Goal: Information Seeking & Learning: Learn about a topic

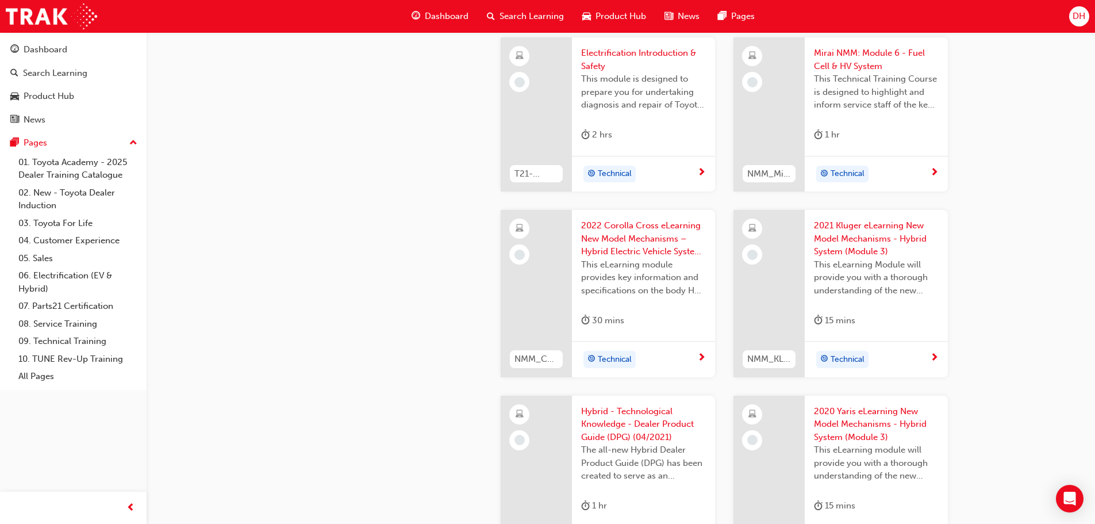
scroll to position [1127, 0]
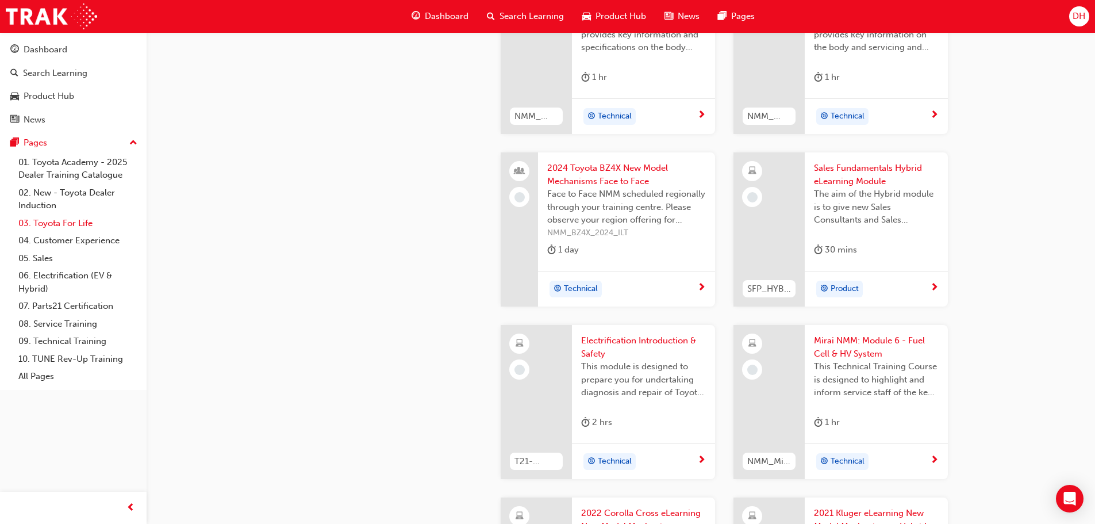
click at [56, 223] on link "03. Toyota For Life" at bounding box center [78, 223] width 128 height 18
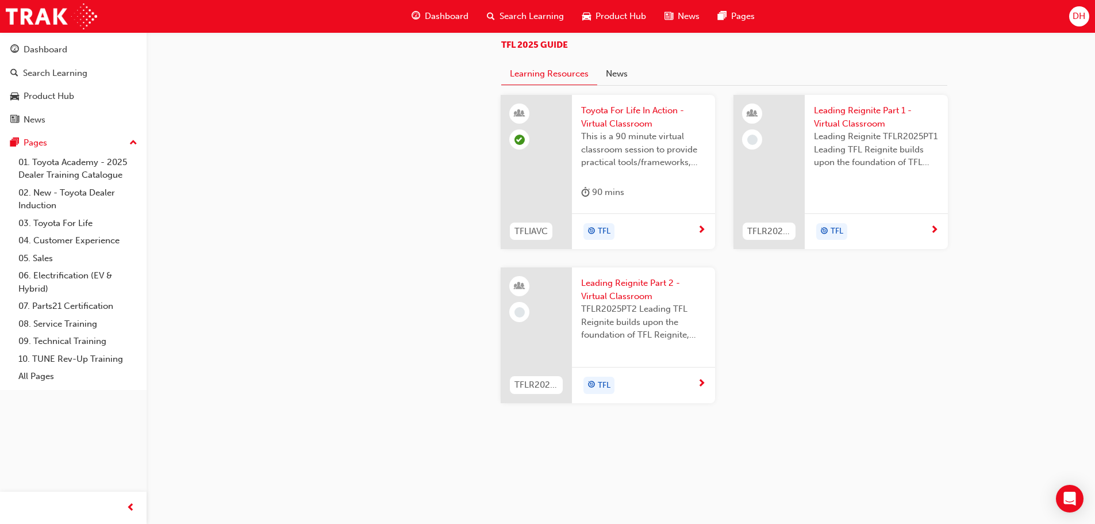
scroll to position [1208, 0]
click at [78, 242] on link "04. Customer Experience" at bounding box center [78, 241] width 128 height 18
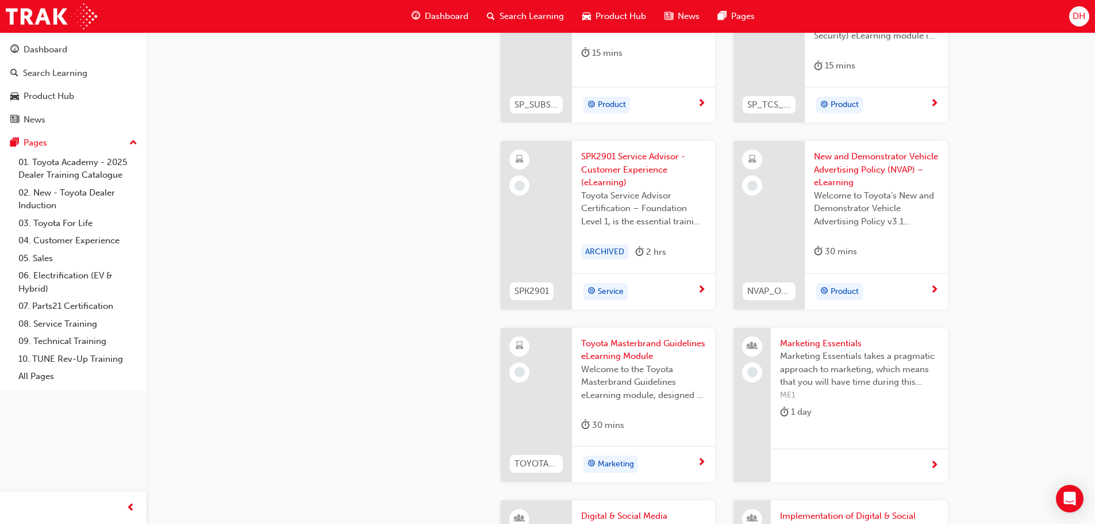
scroll to position [1923, 0]
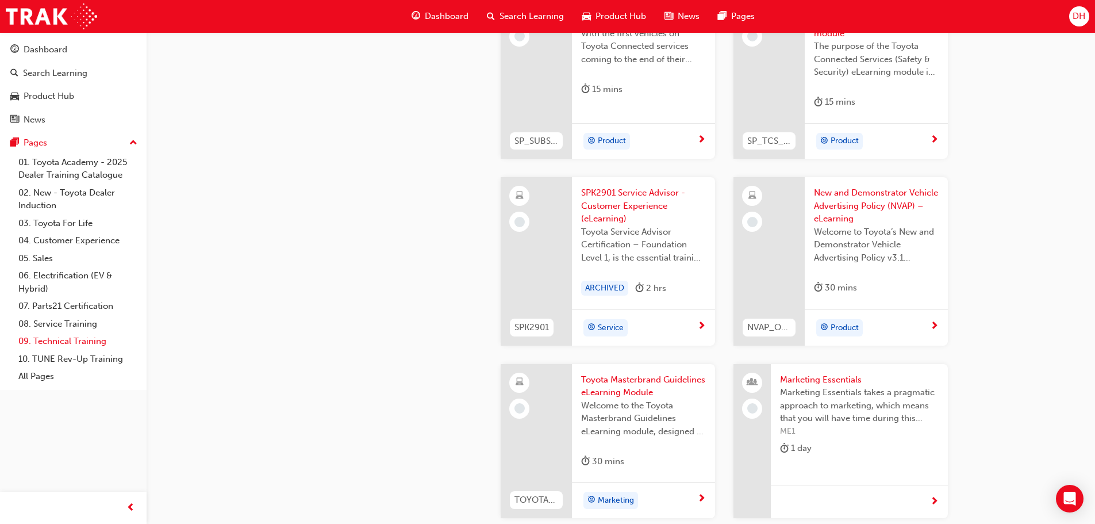
click at [97, 338] on link "09. Technical Training" at bounding box center [78, 341] width 128 height 18
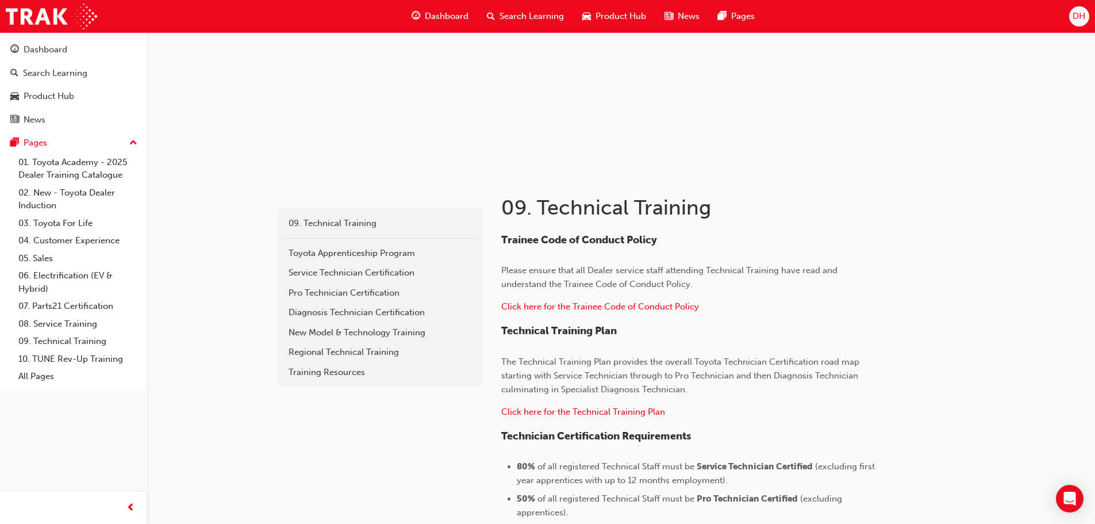
scroll to position [58, 0]
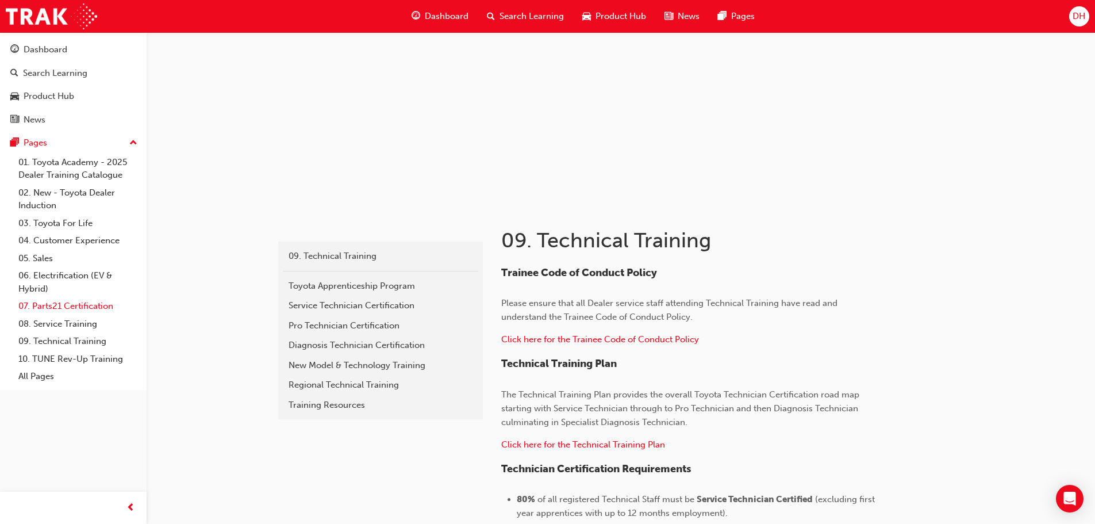
click at [62, 302] on link "07. Parts21 Certification" at bounding box center [78, 306] width 128 height 18
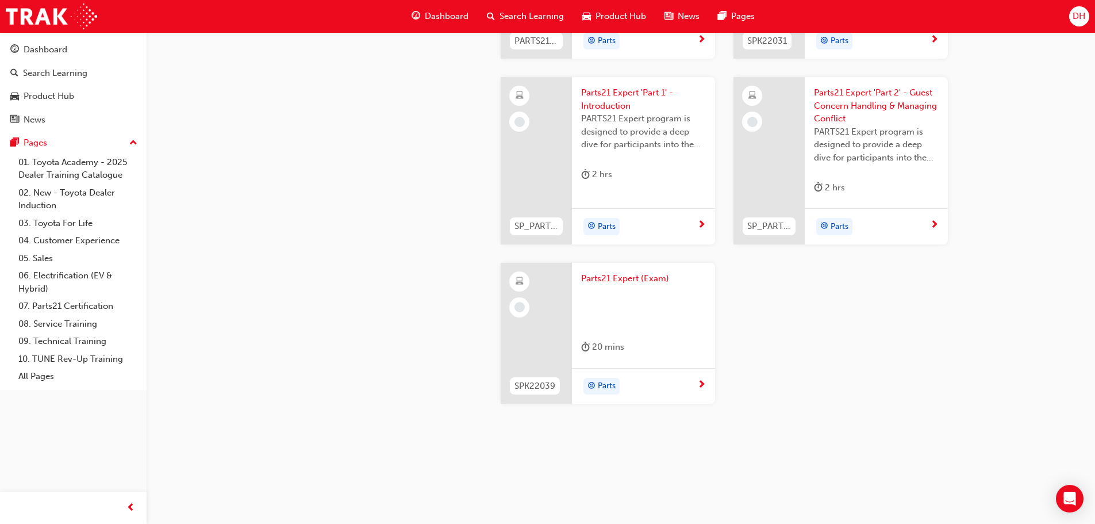
scroll to position [2293, 0]
click at [68, 358] on link "10. TUNE Rev-Up Training" at bounding box center [78, 359] width 128 height 18
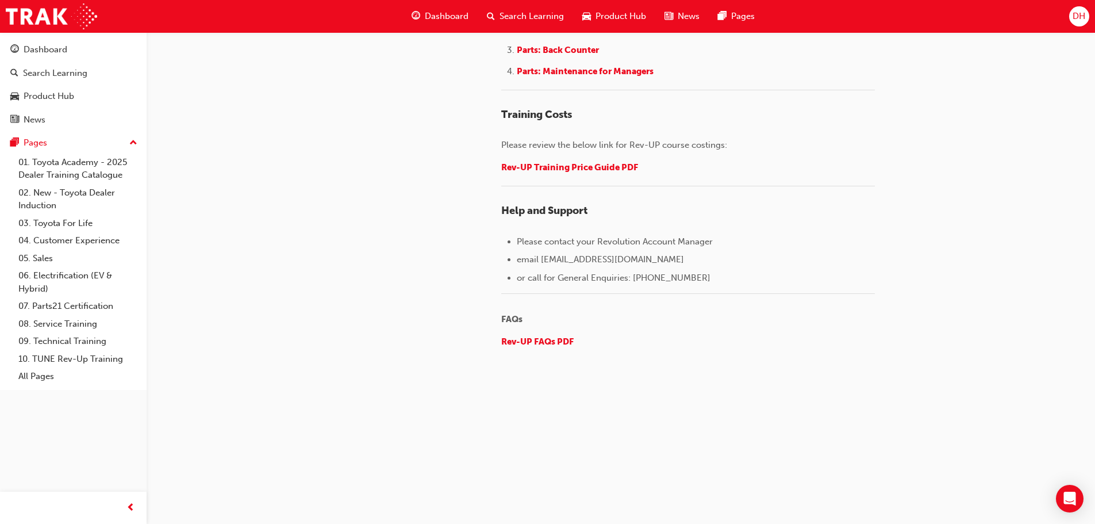
scroll to position [1774, 0]
click at [48, 374] on link "All Pages" at bounding box center [78, 376] width 128 height 18
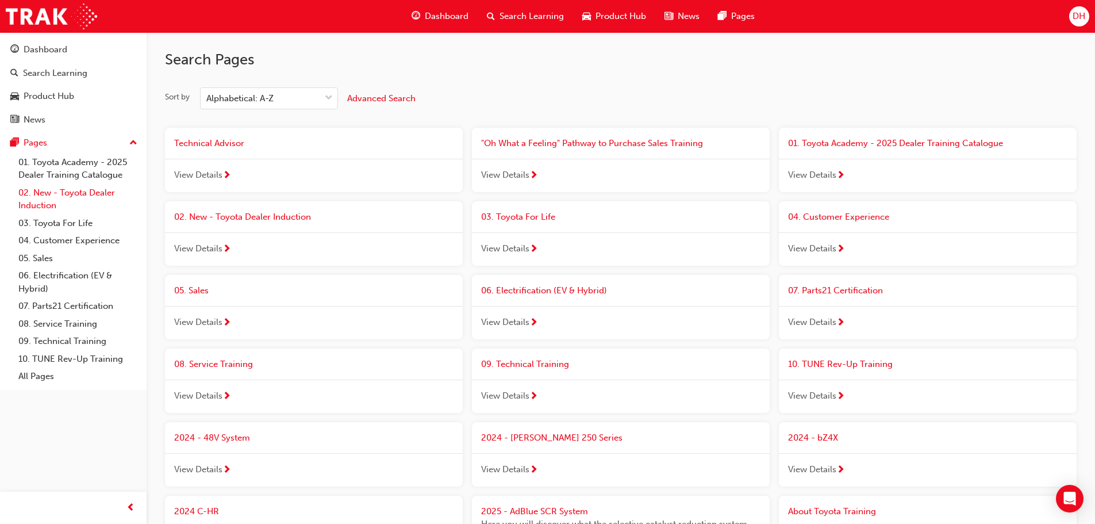
click at [57, 194] on link "02. New - Toyota Dealer Induction" at bounding box center [78, 199] width 128 height 30
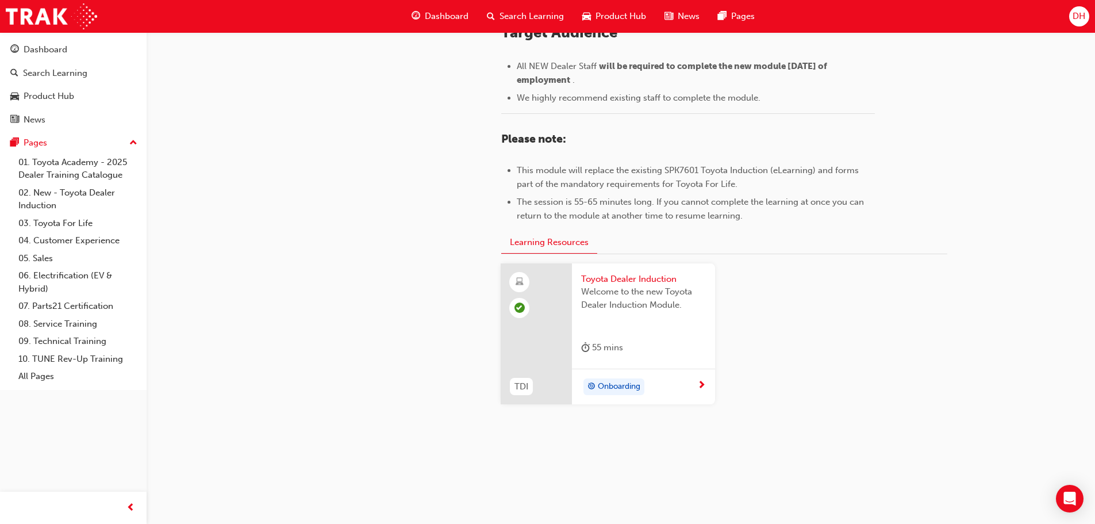
scroll to position [506, 0]
click at [47, 220] on link "03. Toyota For Life" at bounding box center [78, 223] width 128 height 18
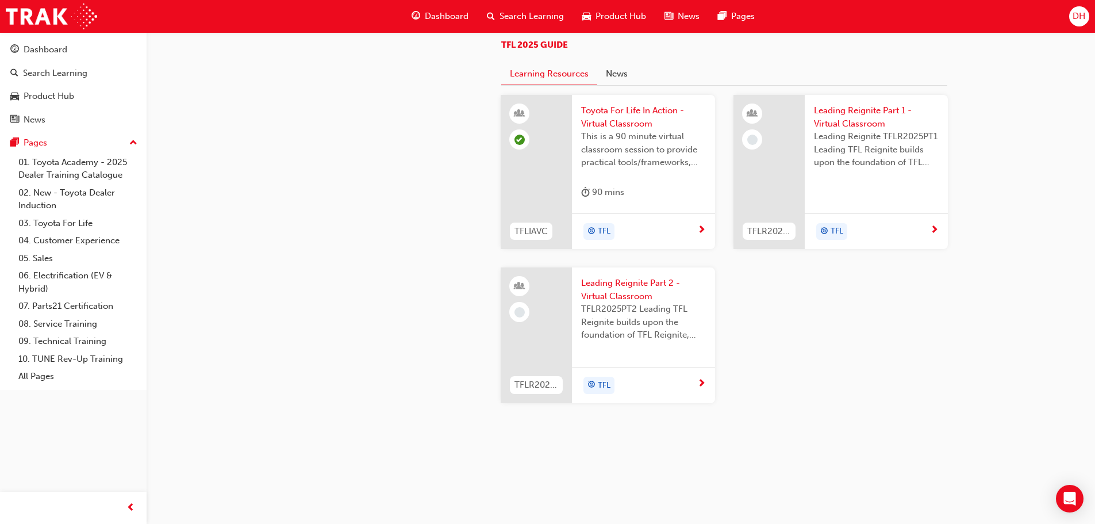
scroll to position [1196, 0]
click at [44, 275] on link "06. Electrification (EV & Hybrid)" at bounding box center [78, 282] width 128 height 30
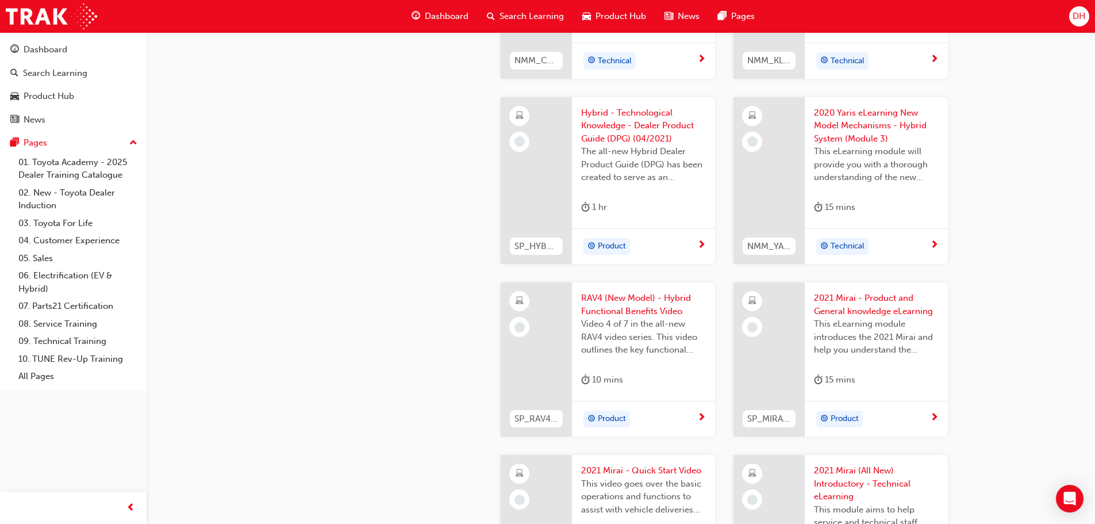
scroll to position [1714, 0]
click at [45, 49] on div "Dashboard" at bounding box center [46, 49] width 44 height 13
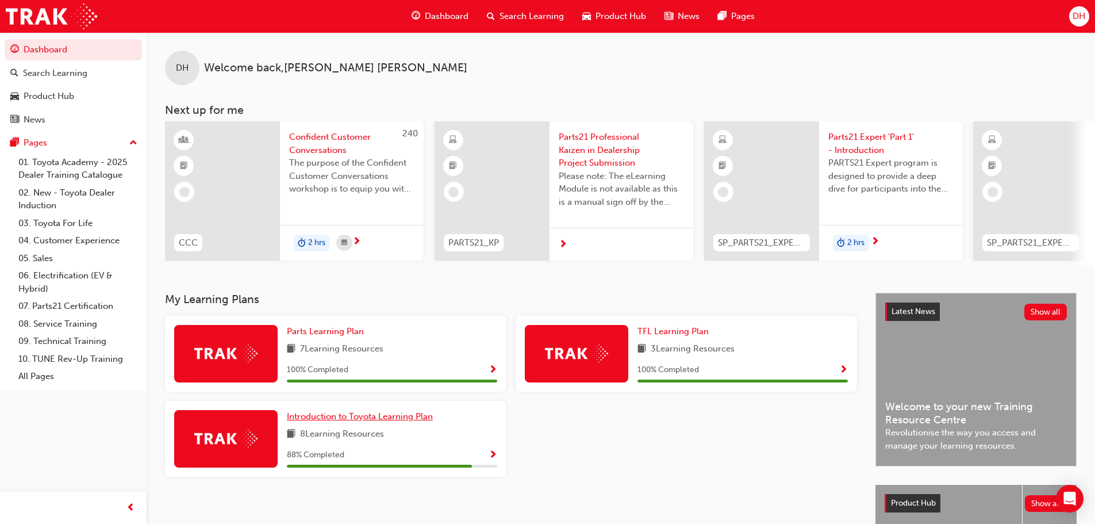
click at [357, 421] on span "Introduction to Toyota Learning Plan" at bounding box center [360, 416] width 146 height 10
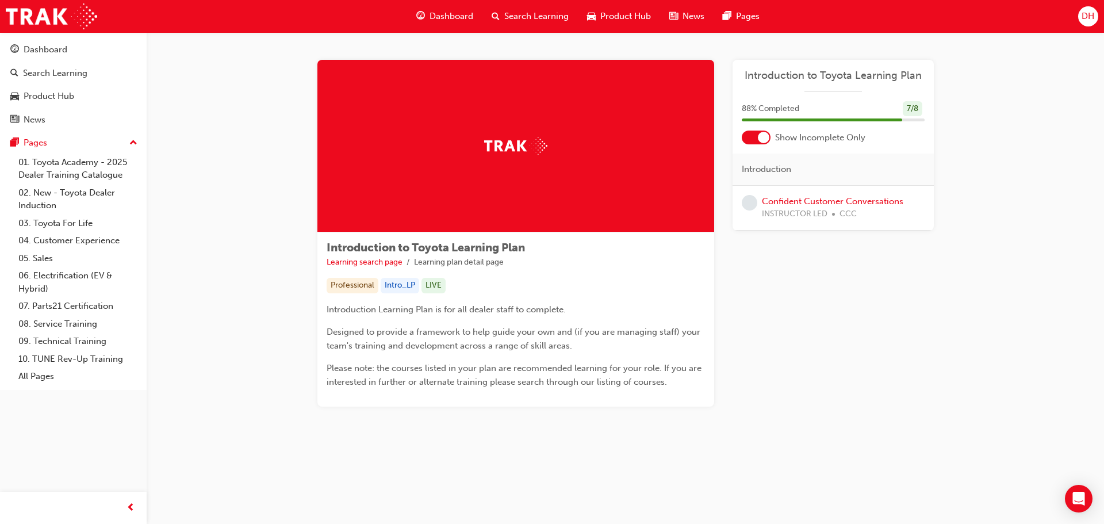
click at [749, 140] on div at bounding box center [756, 138] width 29 height 14
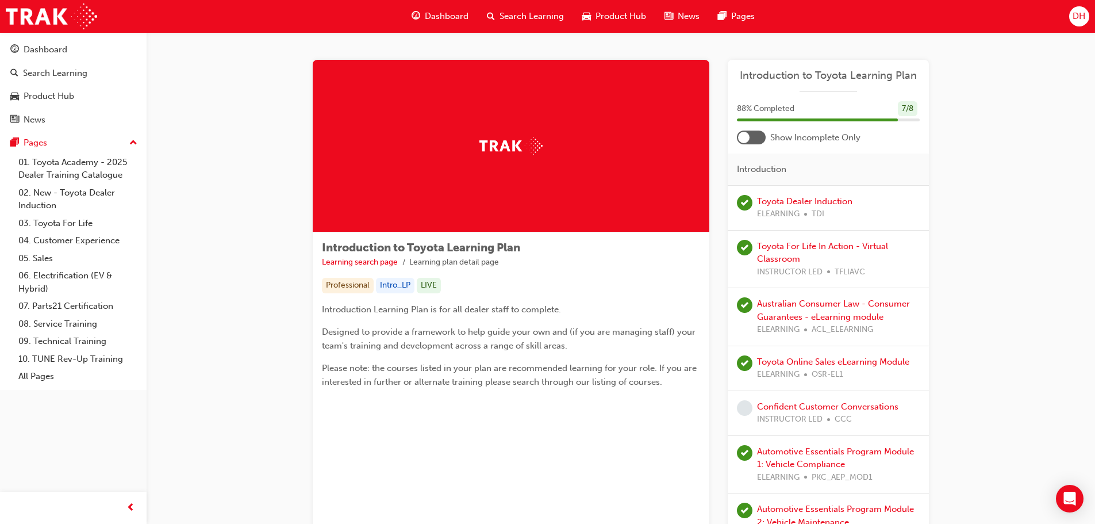
click at [757, 135] on div at bounding box center [751, 138] width 29 height 14
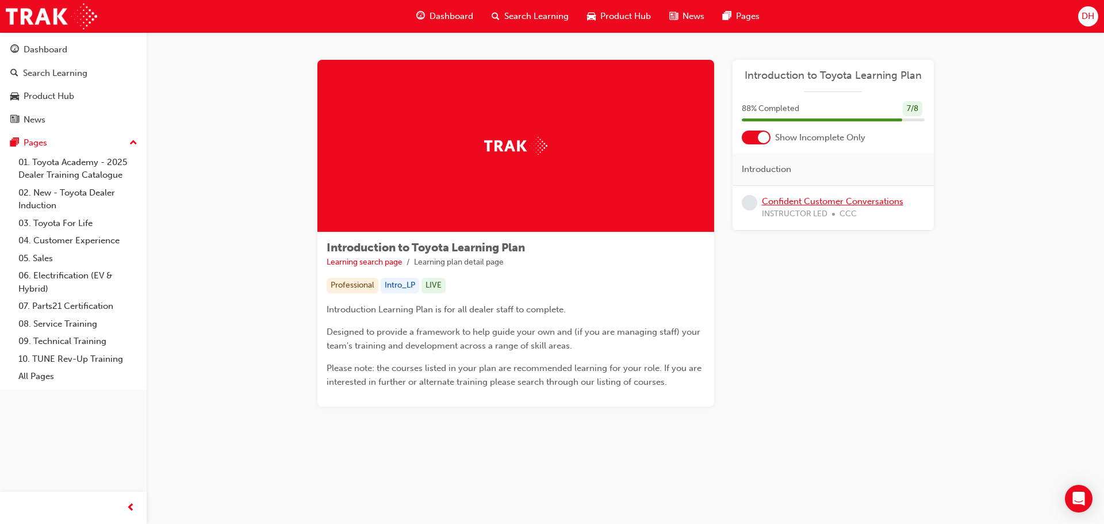
click at [836, 204] on link "Confident Customer Conversations" at bounding box center [832, 201] width 141 height 10
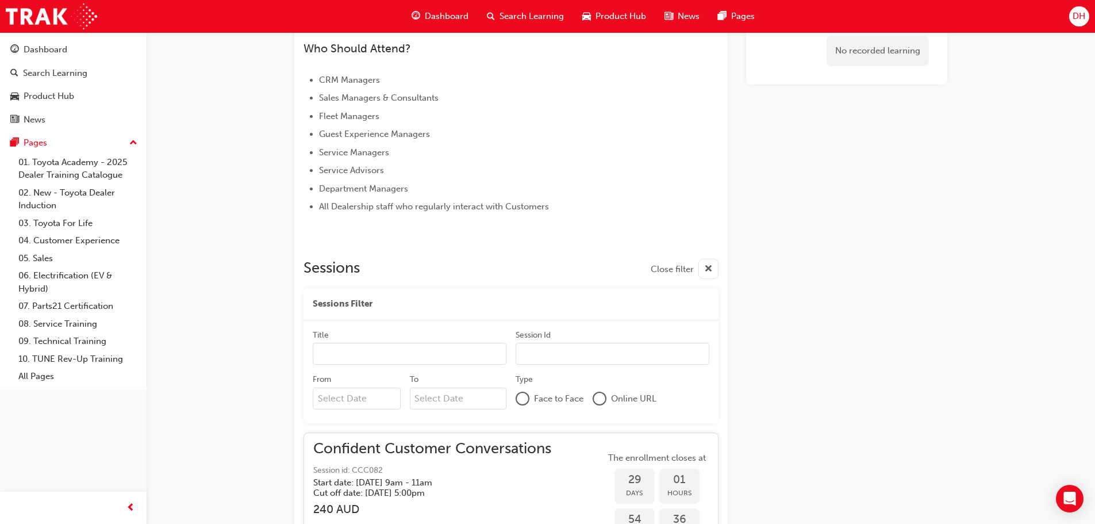
scroll to position [499, 0]
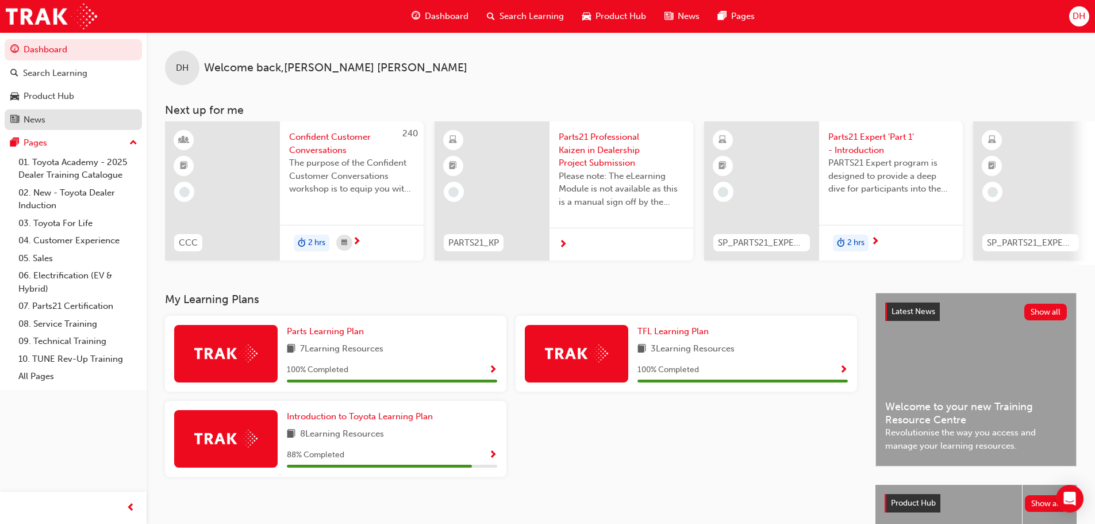
click at [49, 113] on div "News" at bounding box center [73, 120] width 126 height 14
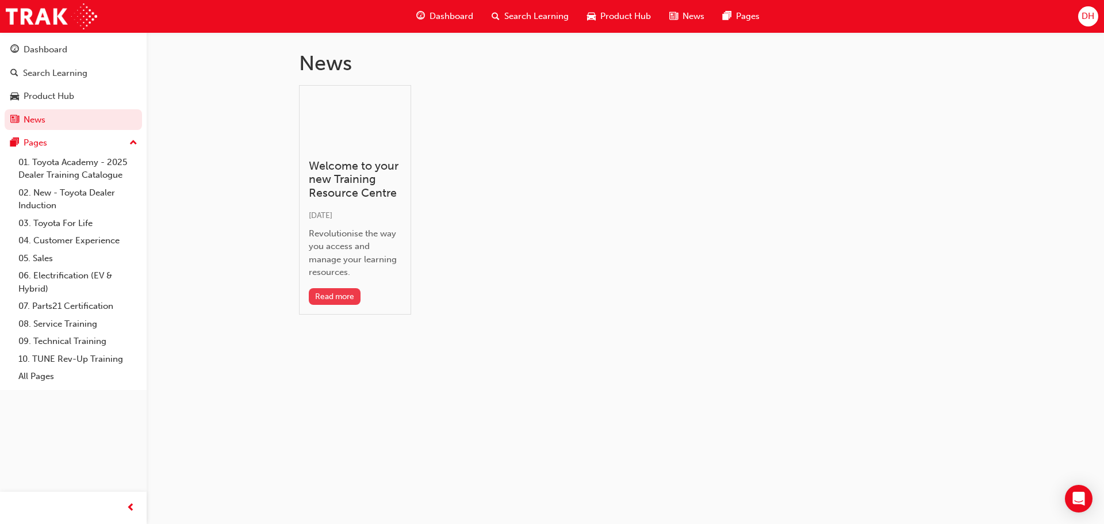
click at [329, 296] on button "Read more" at bounding box center [335, 296] width 52 height 17
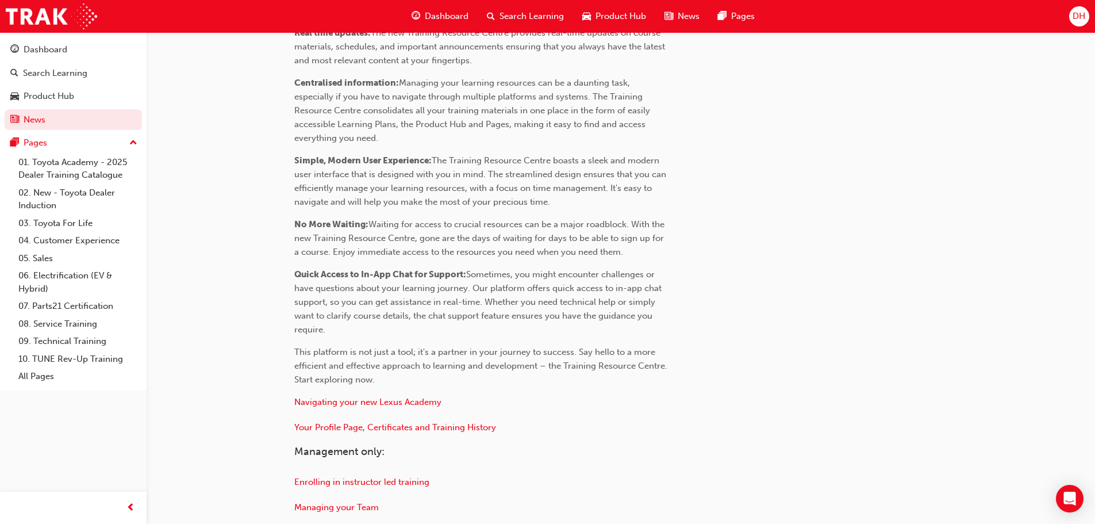
scroll to position [460, 0]
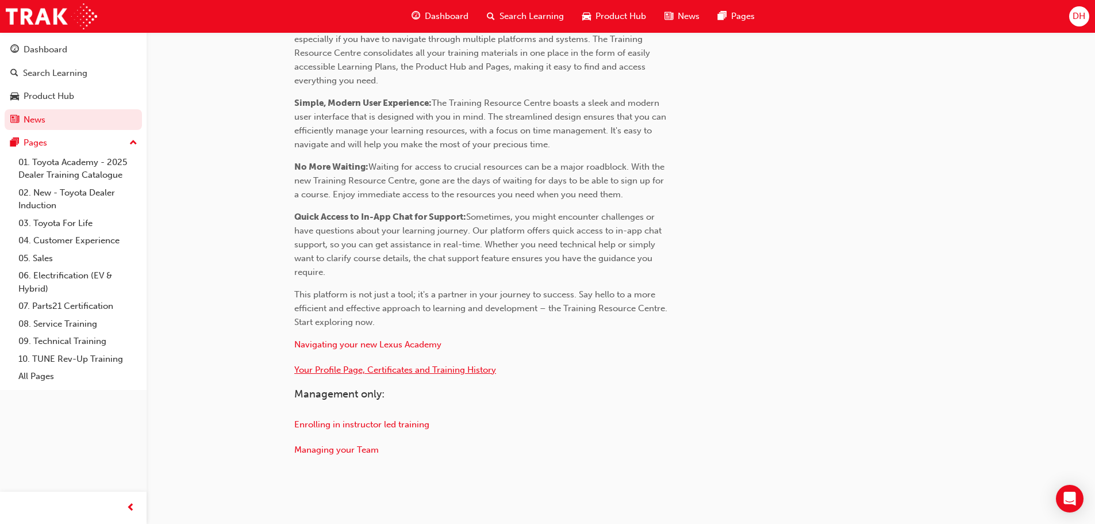
click at [444, 367] on span "Your Profile Page, Certificates and Training History" at bounding box center [395, 370] width 202 height 10
